Goal: Download file/media

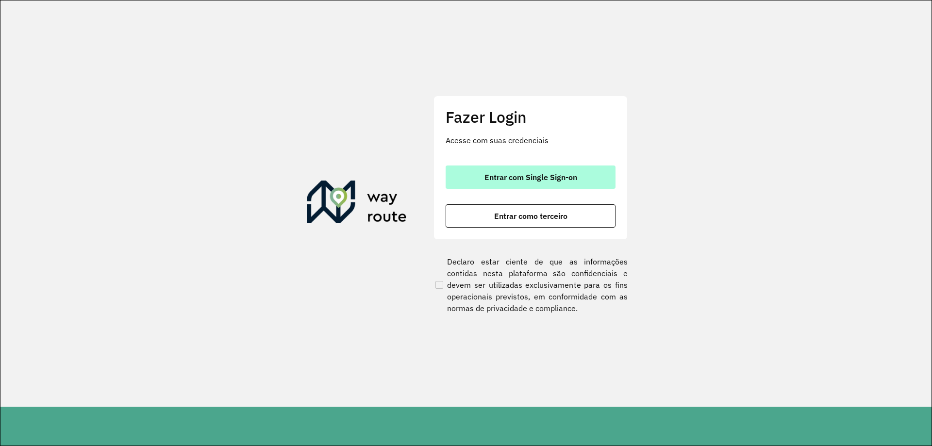
click at [532, 179] on span "Entrar com Single Sign-on" at bounding box center [530, 177] width 93 height 8
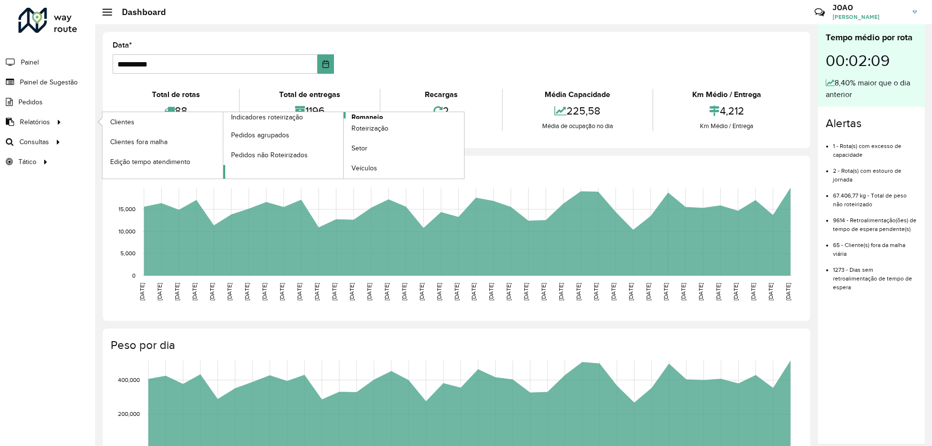
click at [360, 115] on span "Romaneio" at bounding box center [367, 117] width 32 height 10
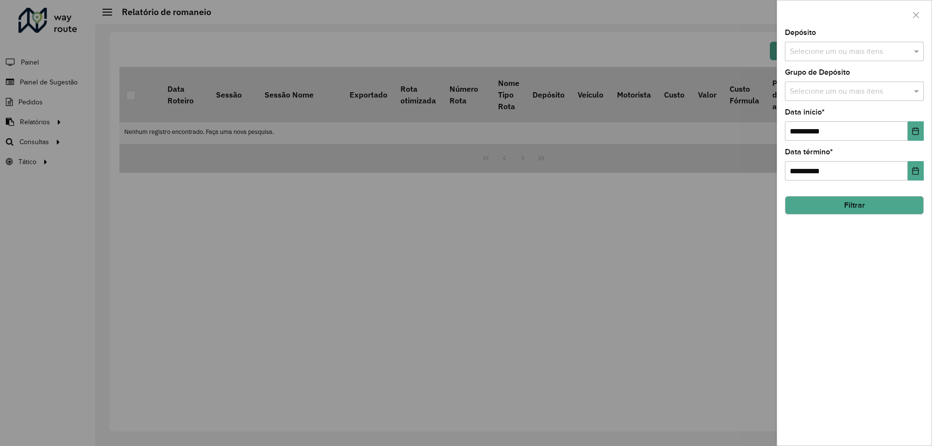
click at [876, 57] on input "text" at bounding box center [849, 52] width 124 height 12
click at [867, 95] on div "CDD Santa Luzia" at bounding box center [854, 100] width 138 height 16
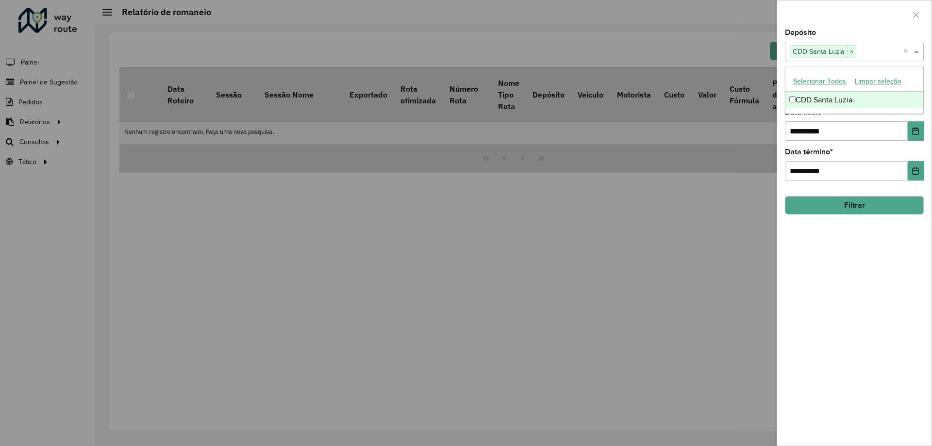
click at [850, 332] on div "**********" at bounding box center [854, 237] width 154 height 416
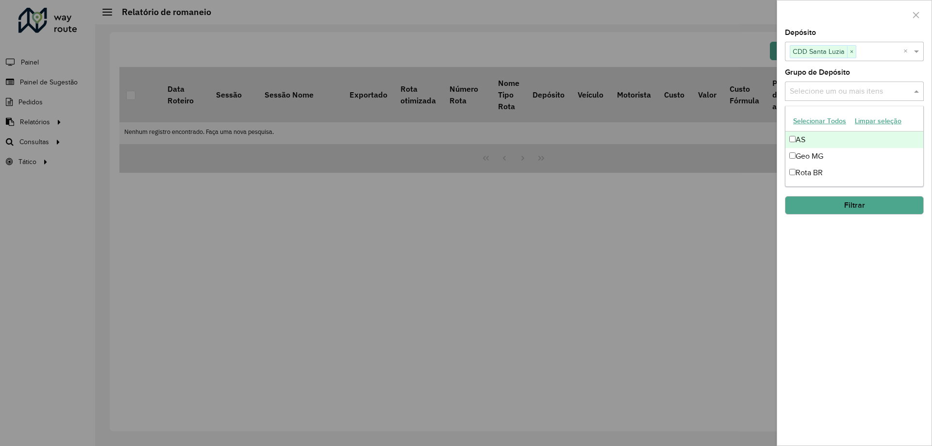
click at [865, 92] on input "text" at bounding box center [849, 92] width 124 height 12
click at [826, 176] on div "Rota BR" at bounding box center [854, 173] width 138 height 16
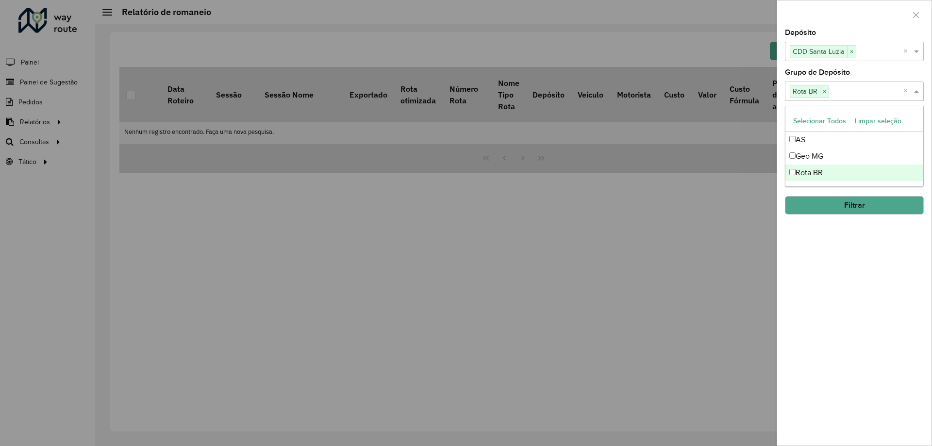
click at [848, 297] on div "**********" at bounding box center [854, 237] width 154 height 416
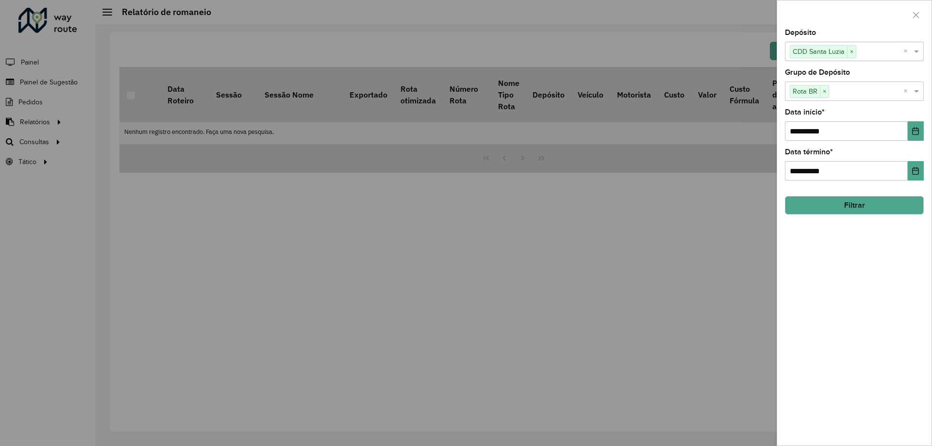
click at [854, 209] on button "Filtrar" at bounding box center [854, 205] width 139 height 18
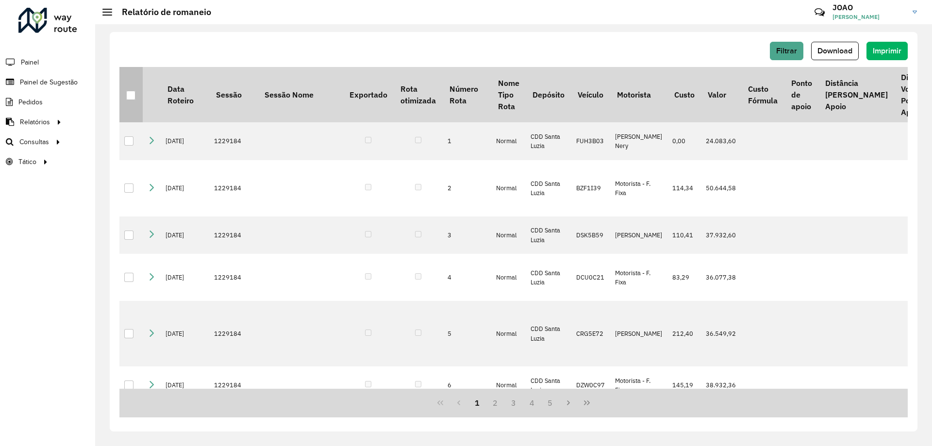
click at [128, 94] on div at bounding box center [130, 95] width 9 height 9
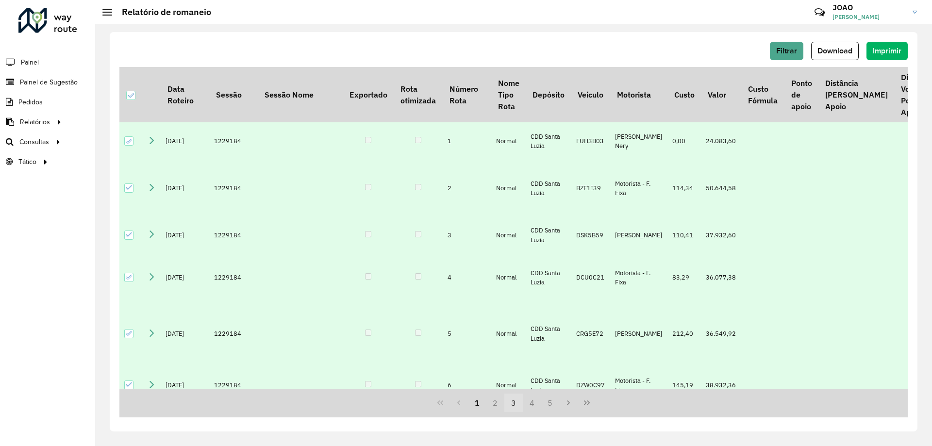
click at [519, 404] on button "3" at bounding box center [513, 403] width 18 height 18
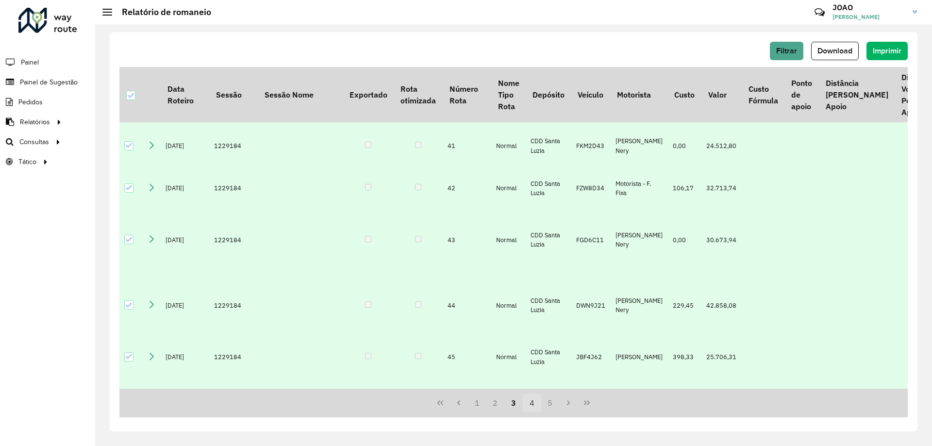
click at [531, 405] on button "4" at bounding box center [532, 403] width 18 height 18
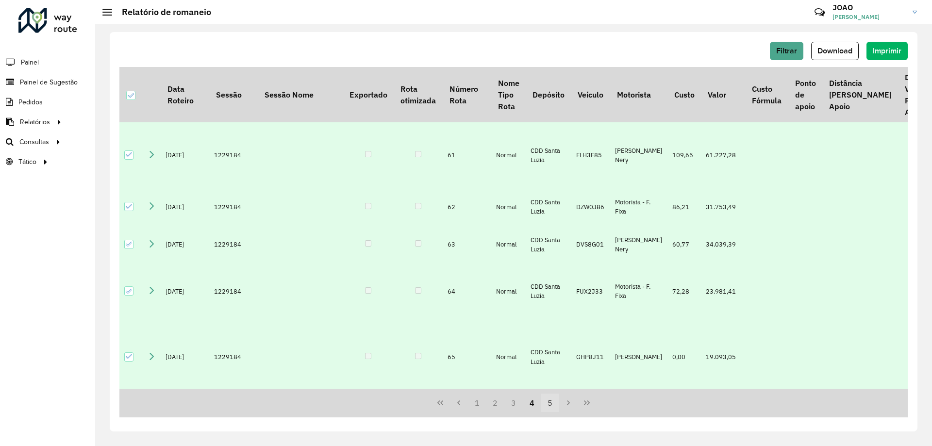
click at [549, 406] on button "5" at bounding box center [550, 403] width 18 height 18
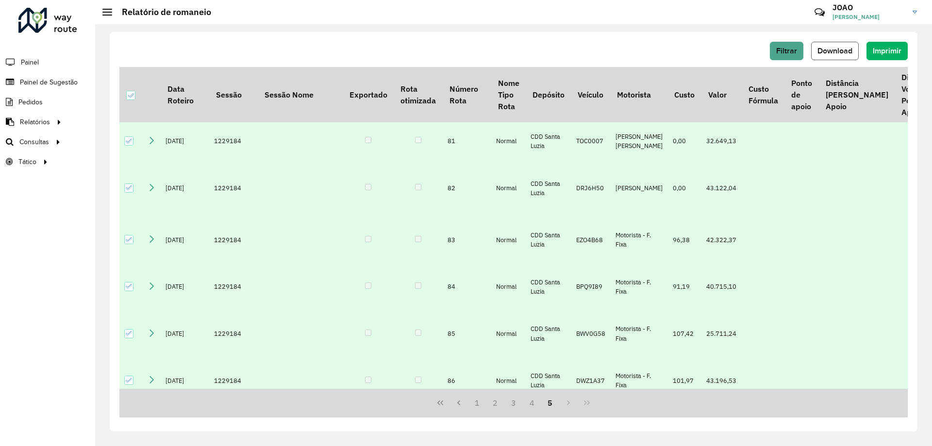
click at [844, 57] on button "Download" at bounding box center [835, 51] width 48 height 18
click at [840, 52] on span "Download" at bounding box center [834, 51] width 35 height 8
